Goal: Transaction & Acquisition: Subscribe to service/newsletter

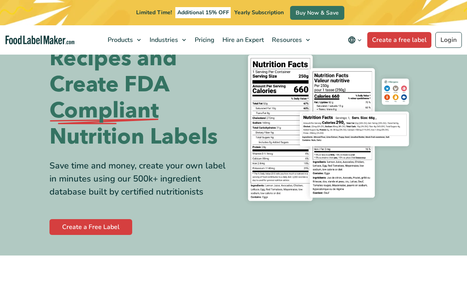
scroll to position [50, 0]
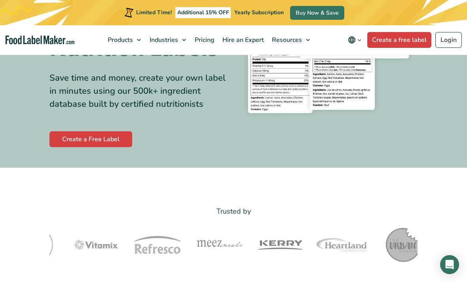
click at [72, 147] on link "Create a Free Label" at bounding box center [90, 139] width 83 height 16
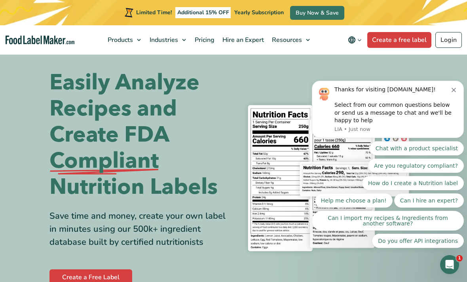
click at [206, 39] on span "Pricing" at bounding box center [203, 40] width 23 height 9
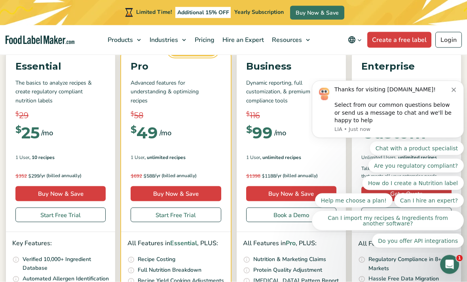
scroll to position [116, 0]
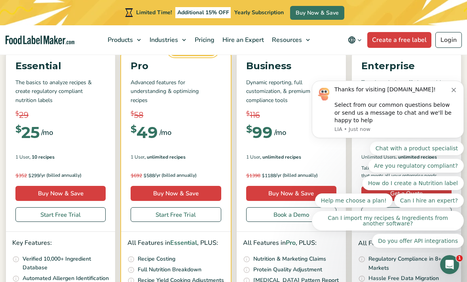
click at [455, 92] on icon "Dismiss notification" at bounding box center [453, 90] width 4 height 4
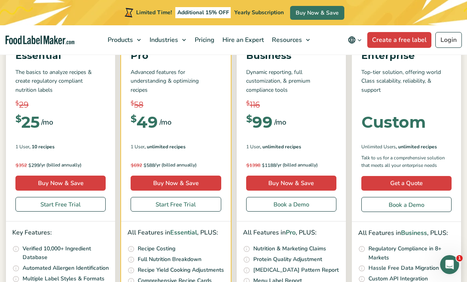
scroll to position [126, 0]
